Goal: Task Accomplishment & Management: Manage account settings

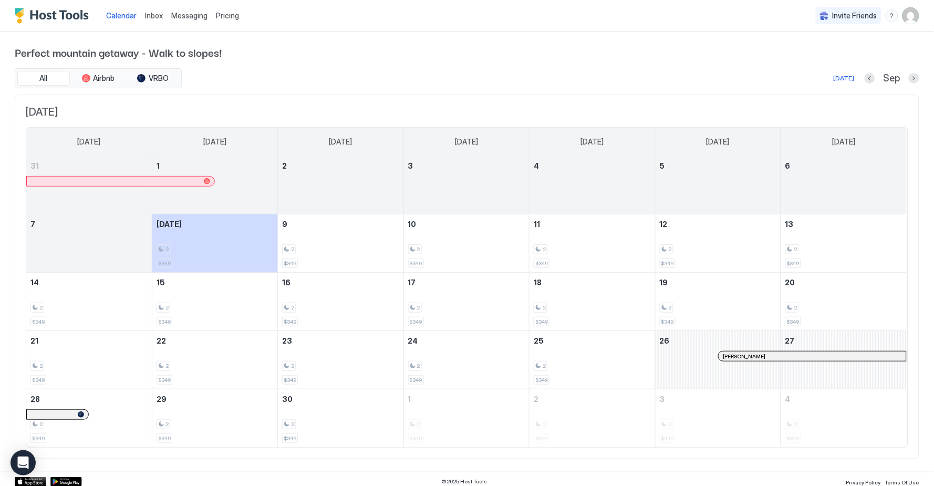
click at [914, 13] on img "User profile" at bounding box center [911, 15] width 17 height 17
click at [859, 39] on ul "ES [PERSON_NAME] Active Settings Logout" at bounding box center [852, 55] width 135 height 63
click at [845, 56] on div "Settings" at bounding box center [852, 59] width 133 height 18
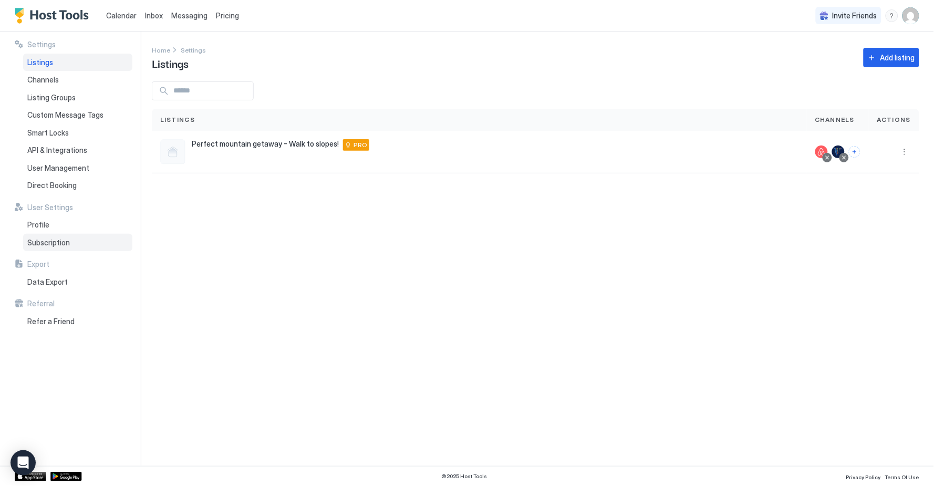
click at [83, 239] on div "Subscription" at bounding box center [77, 243] width 109 height 18
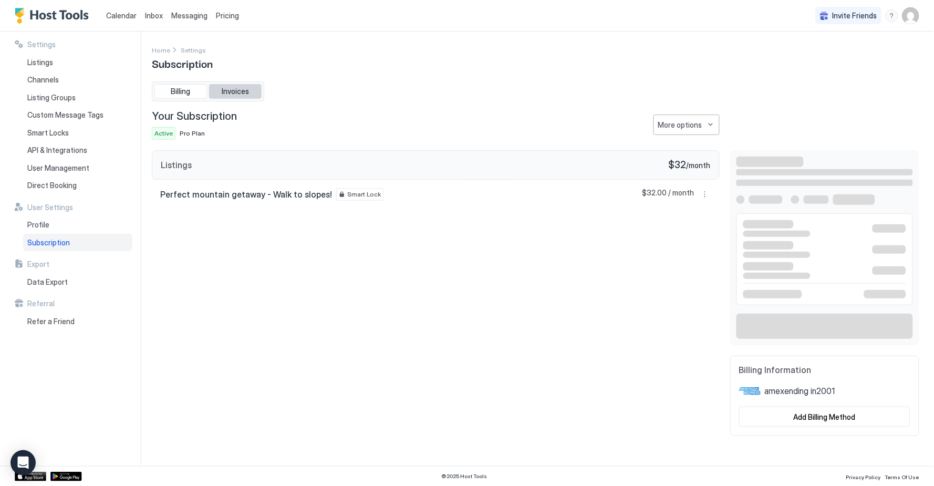
click at [241, 89] on span "Invoices" at bounding box center [235, 91] width 27 height 9
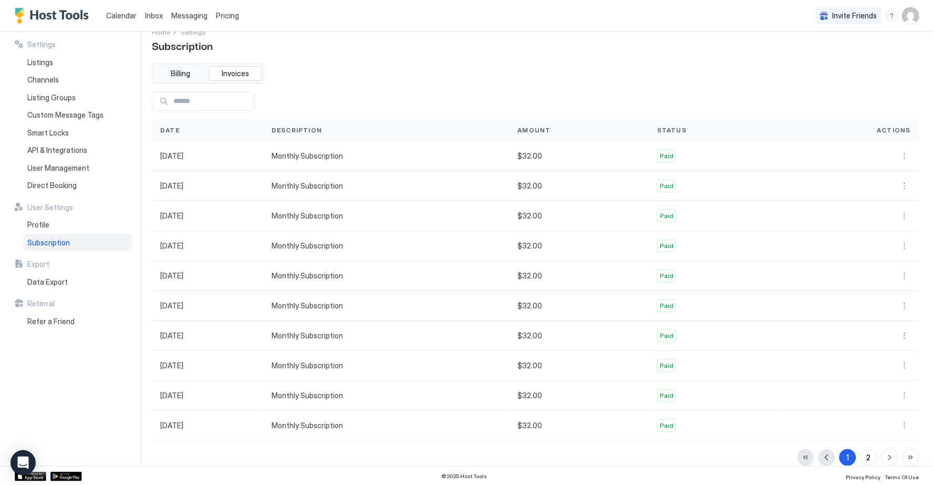
scroll to position [16, 0]
click at [885, 457] on button "button" at bounding box center [890, 459] width 17 height 17
click at [891, 457] on div "1 2" at bounding box center [859, 459] width 122 height 17
click at [904, 395] on button "More options" at bounding box center [904, 397] width 13 height 13
click at [818, 71] on div at bounding box center [467, 243] width 934 height 486
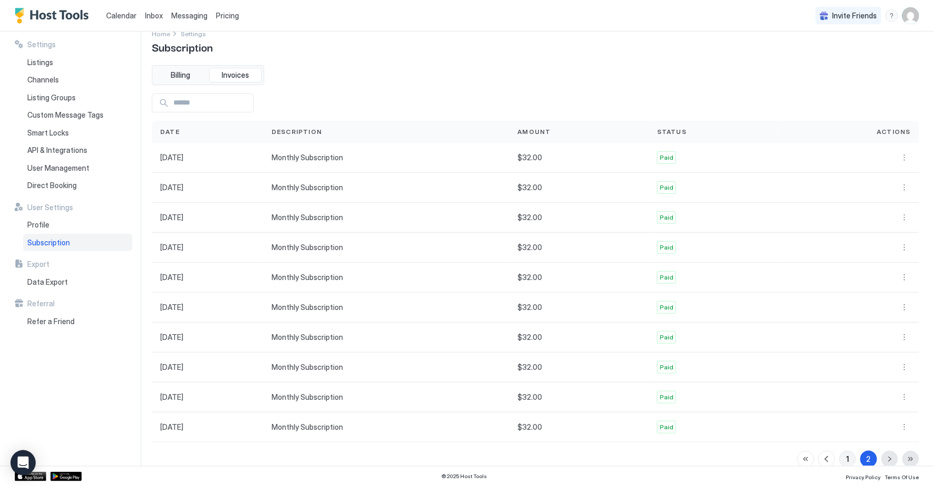
click at [850, 456] on button "1" at bounding box center [848, 459] width 17 height 17
